Goal: Transaction & Acquisition: Download file/media

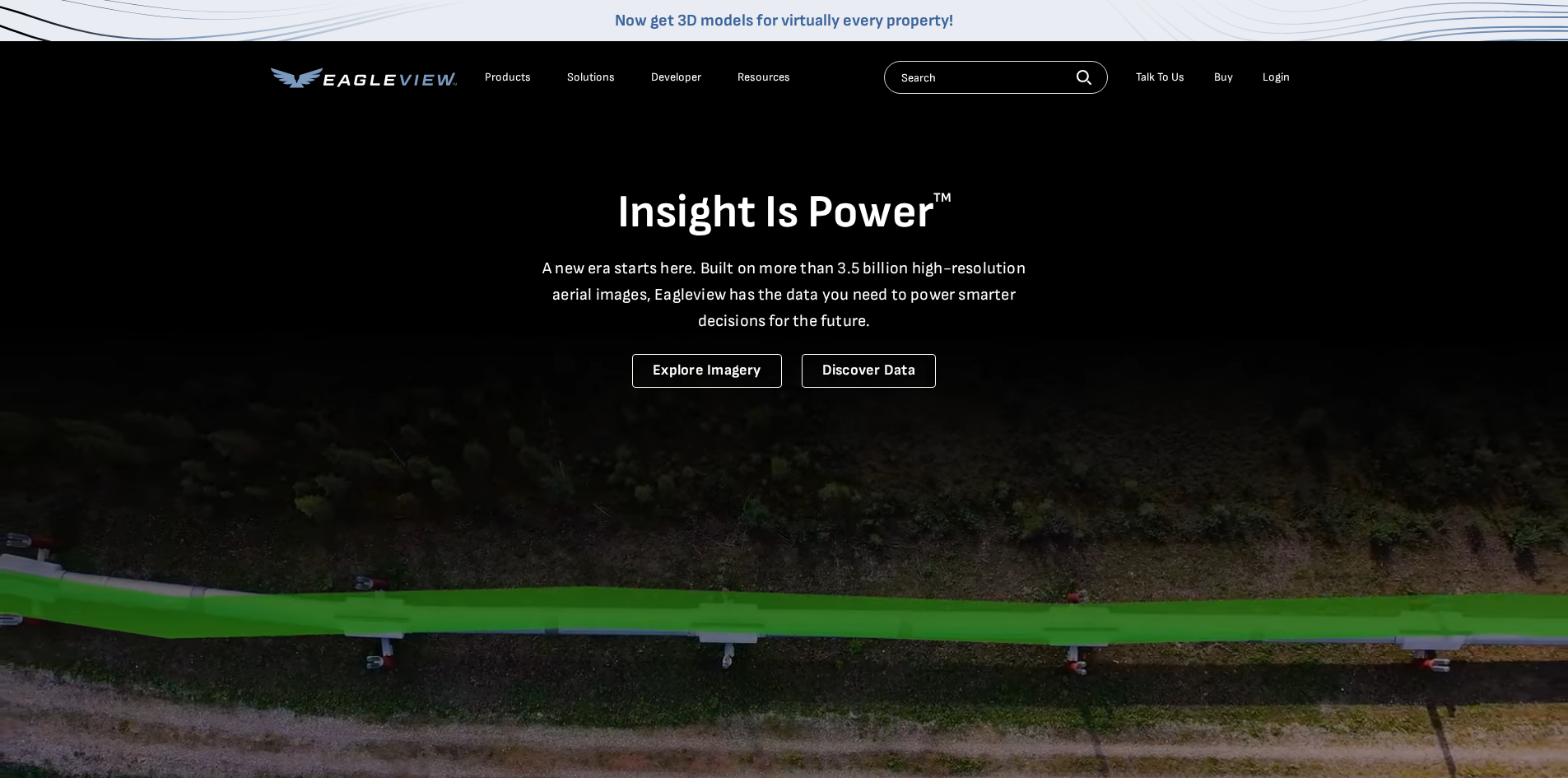
click at [1282, 78] on div "Login" at bounding box center [1276, 76] width 27 height 15
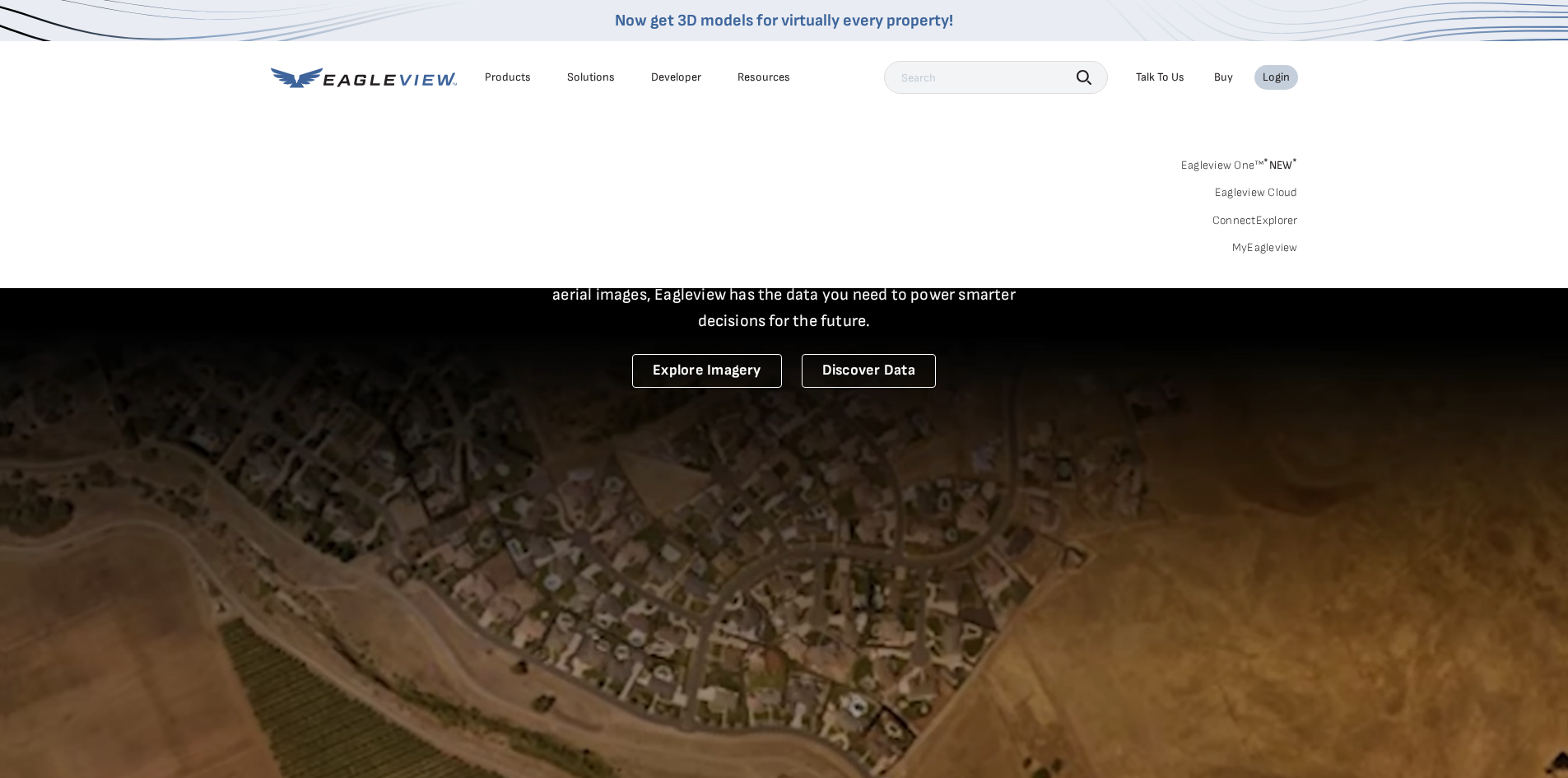
click at [1257, 246] on link "MyEagleview" at bounding box center [1265, 248] width 66 height 15
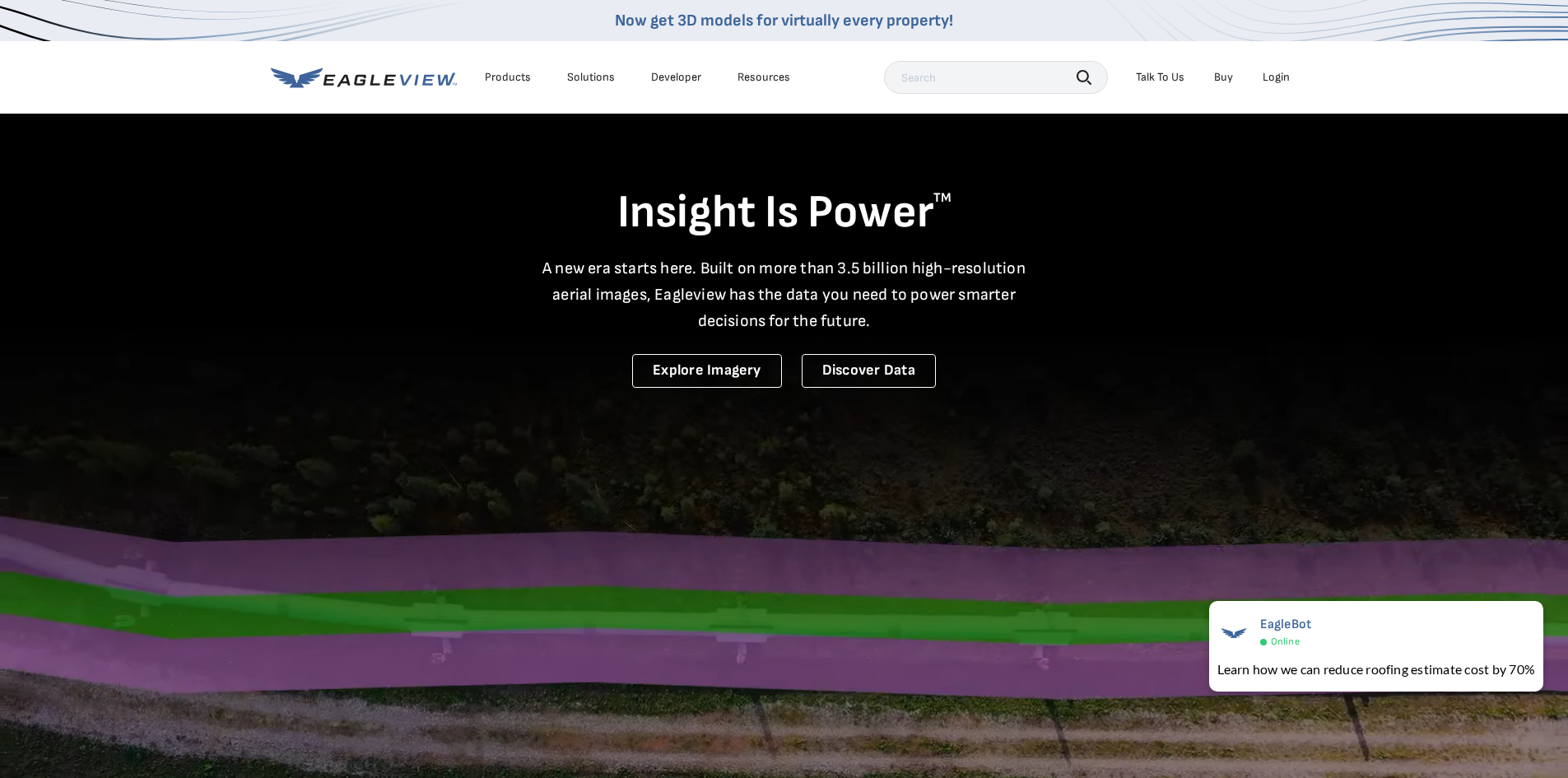
click at [1268, 80] on div "Login" at bounding box center [1276, 76] width 27 height 15
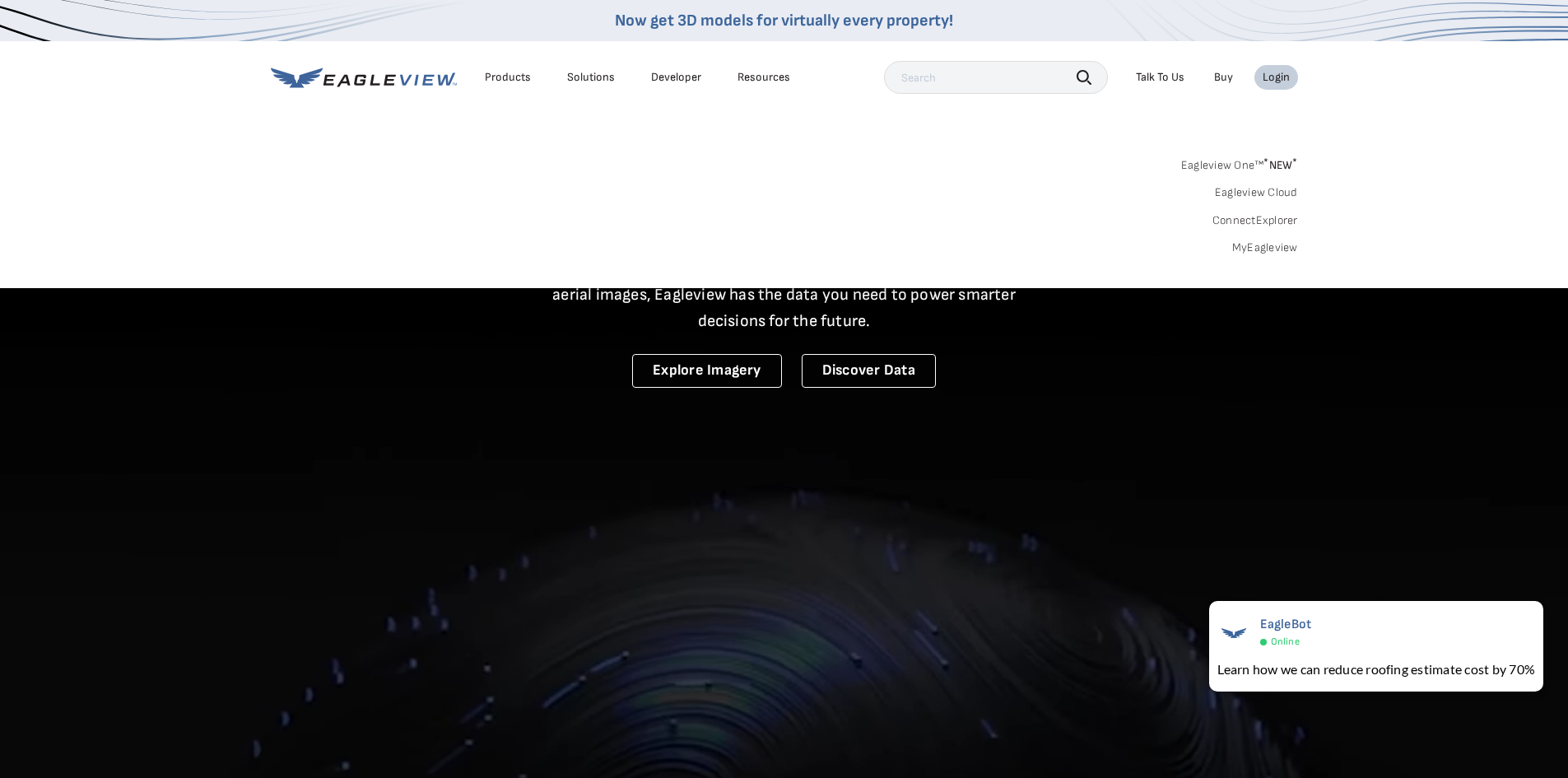
click at [1255, 246] on link "MyEagleview" at bounding box center [1265, 248] width 66 height 15
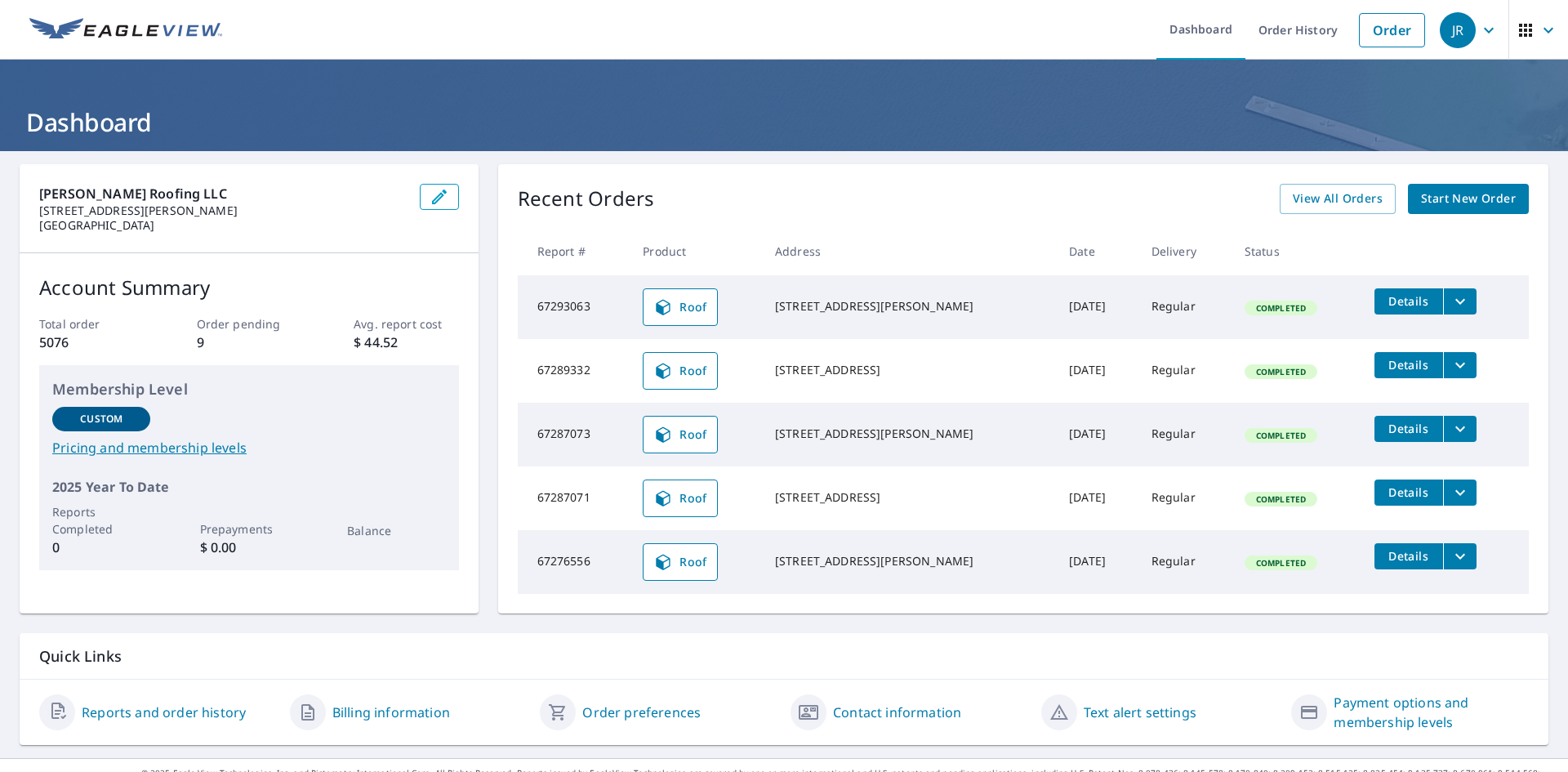
click at [1450, 294] on icon "filesDropdownBtn-67293063" at bounding box center [1459, 301] width 19 height 19
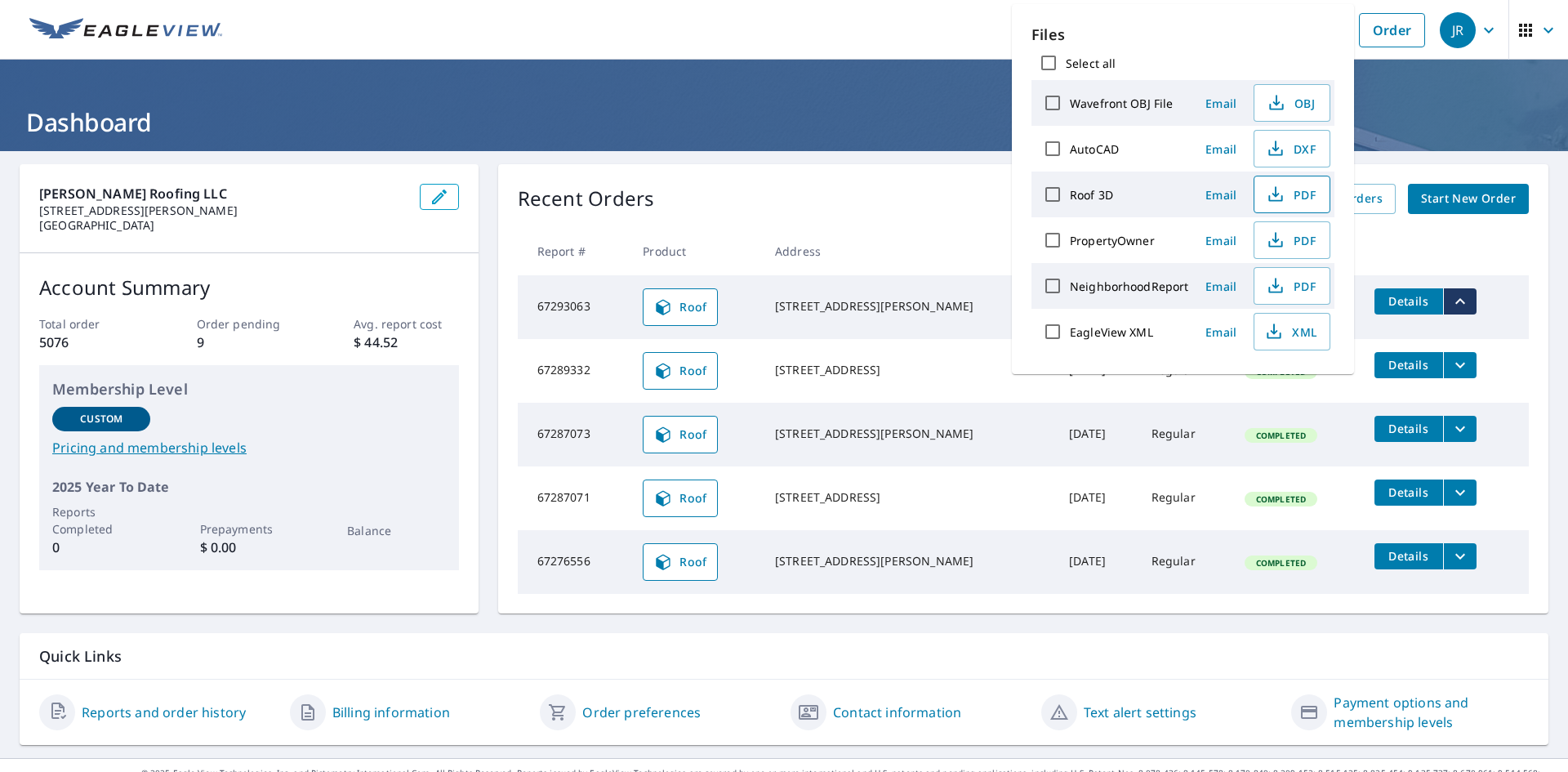
click at [1301, 203] on span "PDF" at bounding box center [1290, 194] width 52 height 19
